Goal: Information Seeking & Learning: Learn about a topic

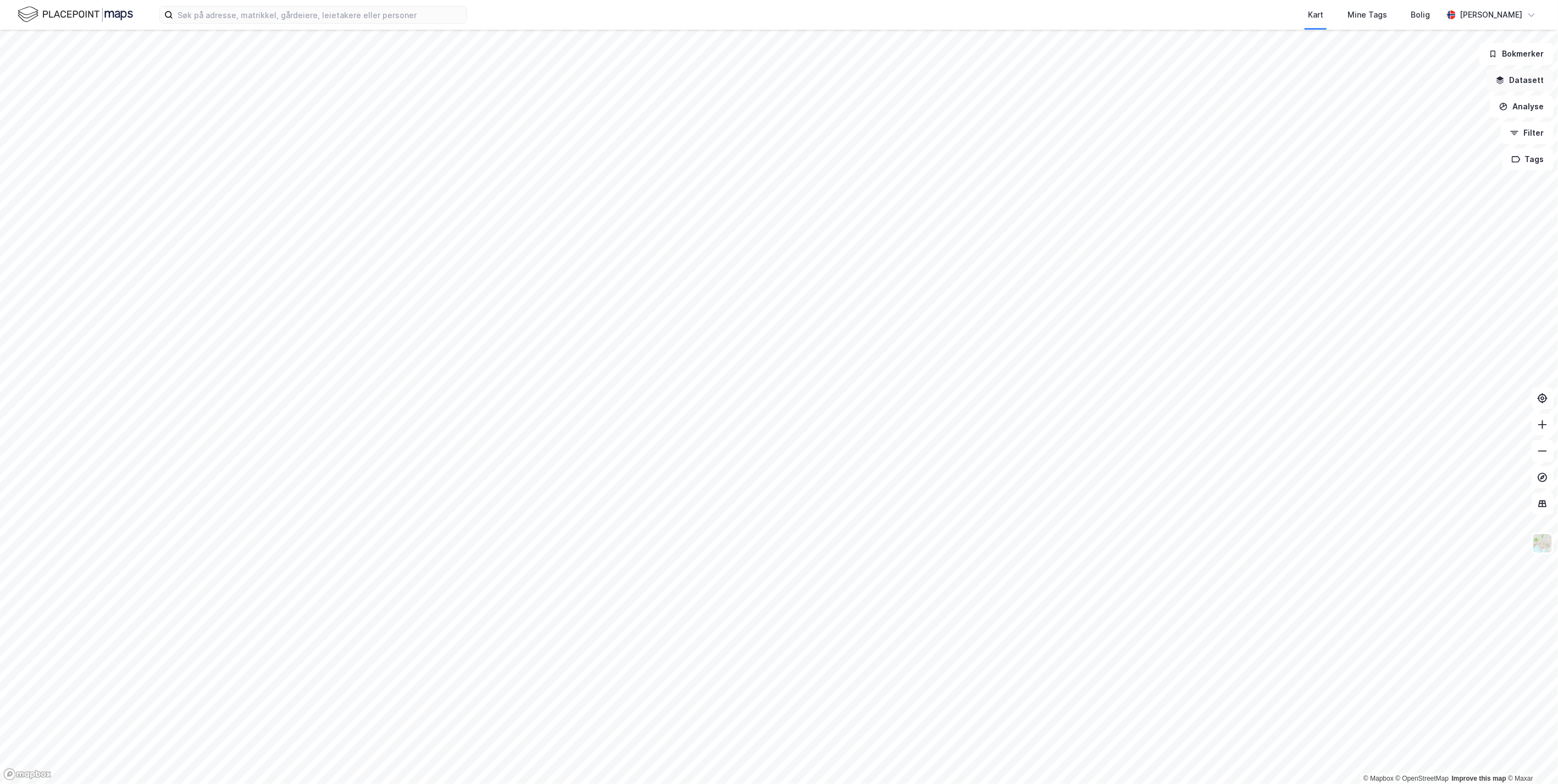
click at [1517, 83] on button "Datasett" at bounding box center [1520, 80] width 67 height 22
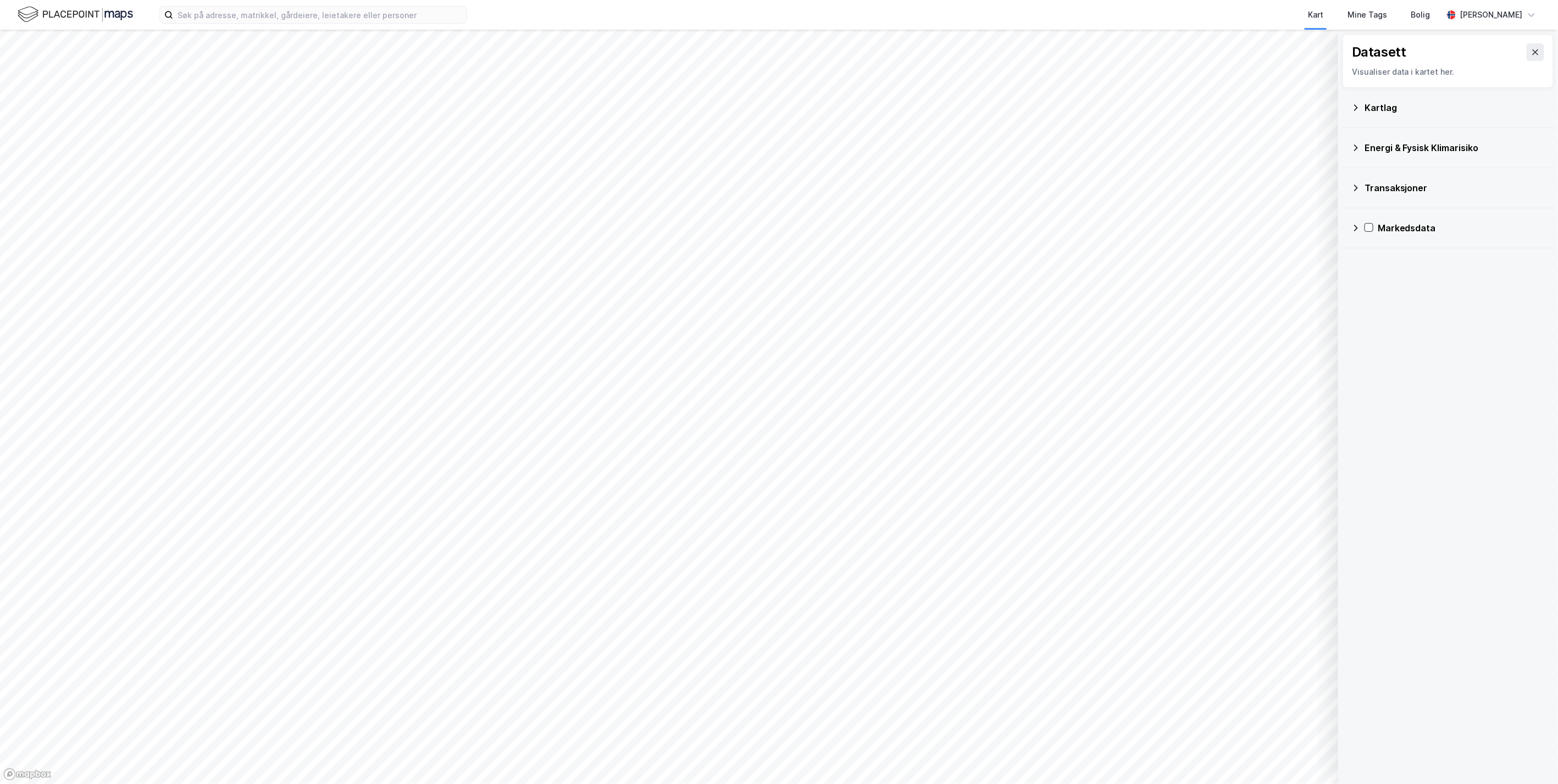
drag, startPoint x: 1383, startPoint y: 96, endPoint x: 1385, endPoint y: 102, distance: 6.3
click at [1384, 100] on div "Kartlag" at bounding box center [1448, 108] width 194 height 27
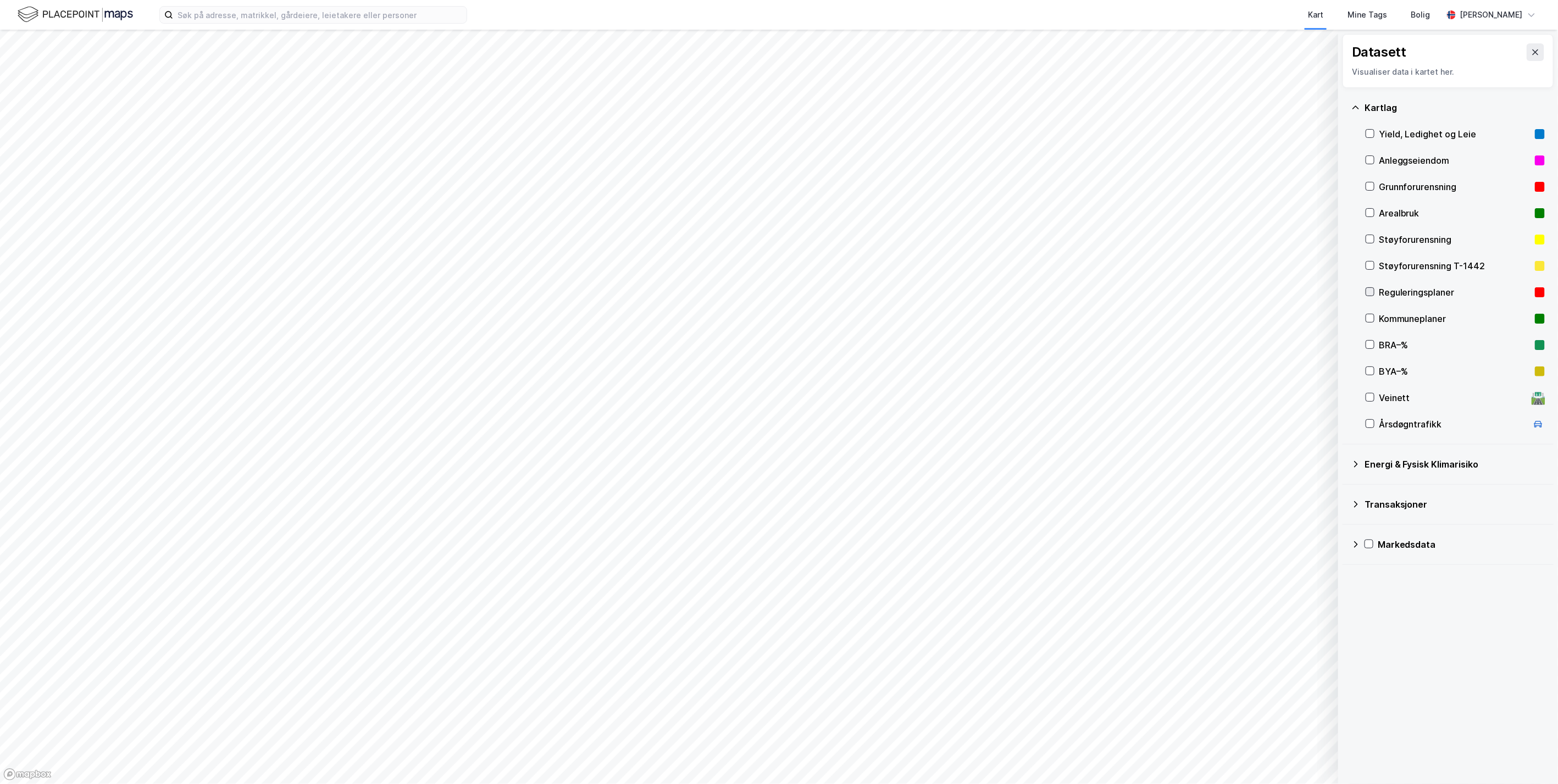
click at [1371, 294] on icon at bounding box center [1370, 292] width 8 height 8
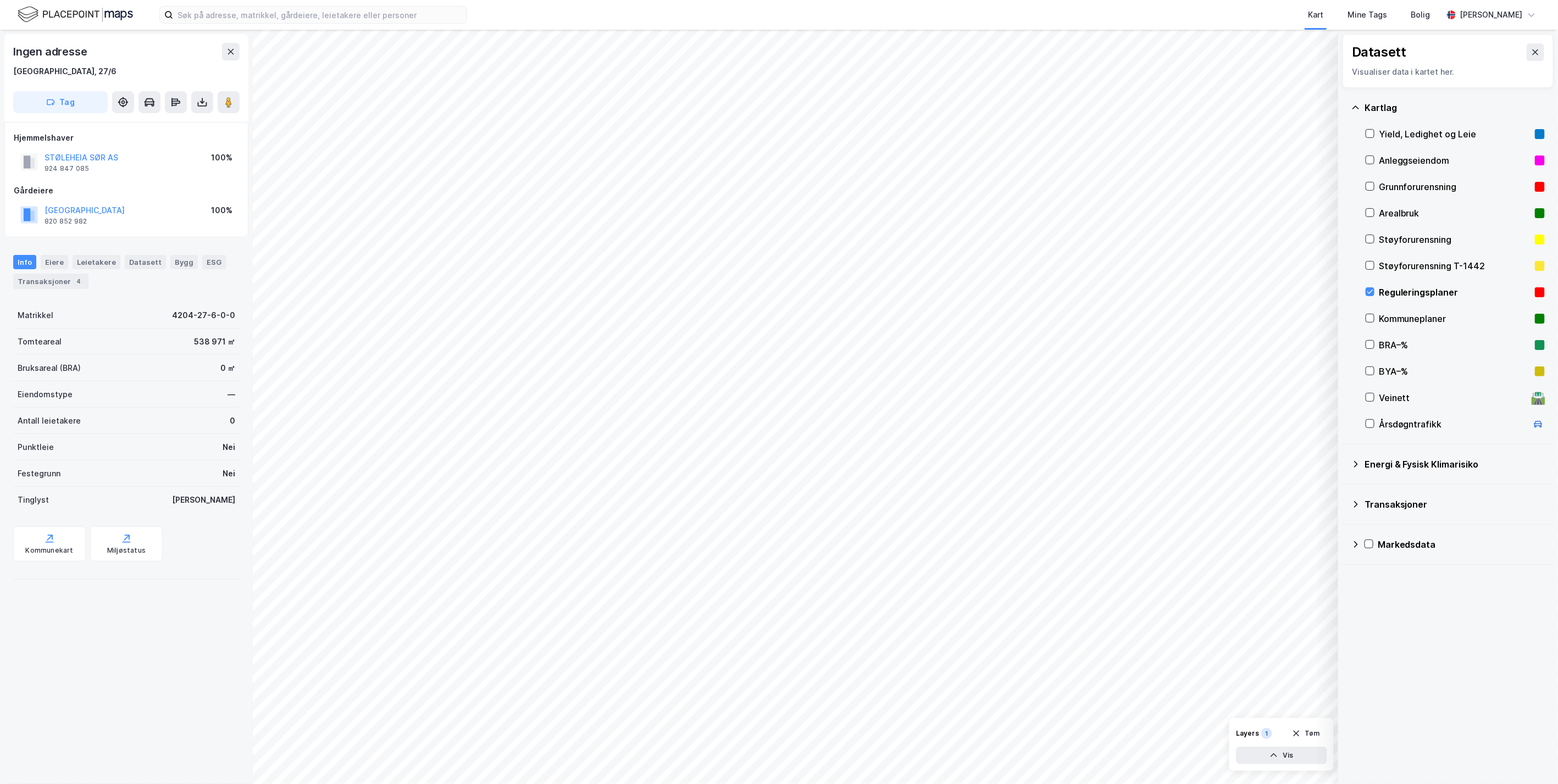
click at [826, 783] on html "Kart Mine Tags [PERSON_NAME] © Mapbox © OpenStreetMap Improve this map © Maxar …" at bounding box center [779, 392] width 1558 height 784
